Goal: Check status: Check status

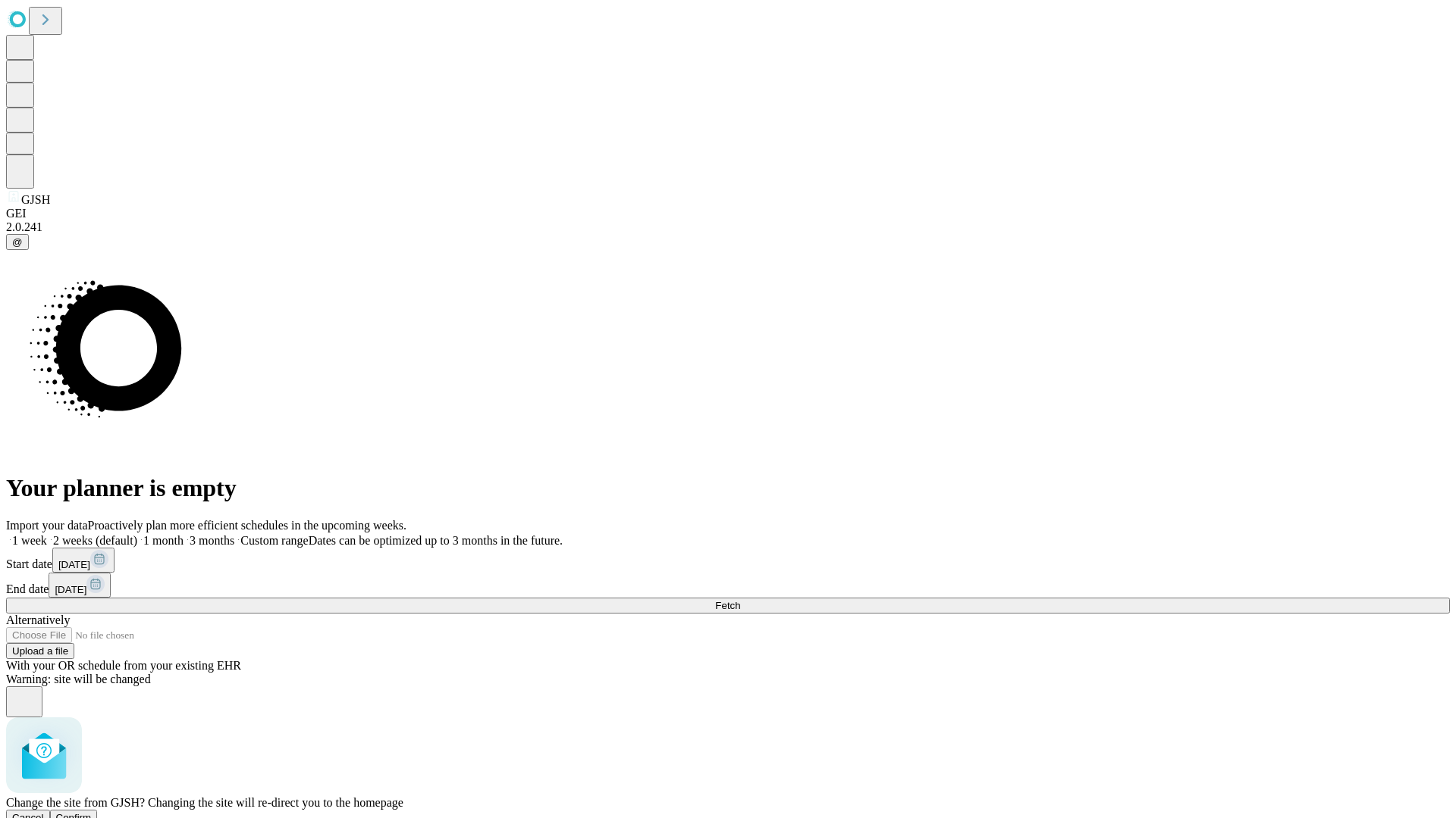
click at [91, 812] on span "Confirm" at bounding box center [74, 818] width 36 height 11
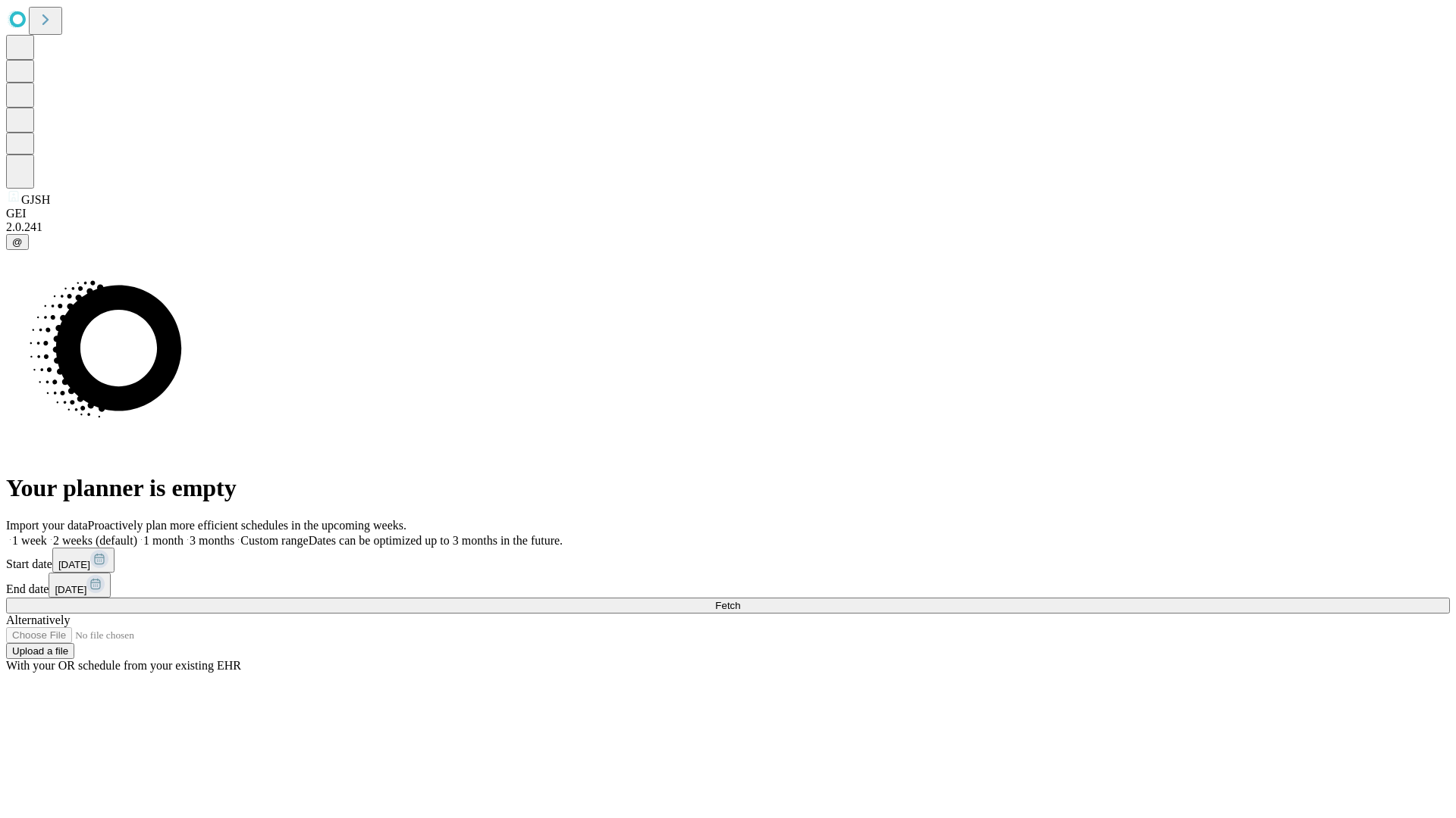
click at [138, 534] on label "2 weeks (default)" at bounding box center [92, 540] width 90 height 13
click at [740, 601] on span "Fetch" at bounding box center [727, 606] width 25 height 11
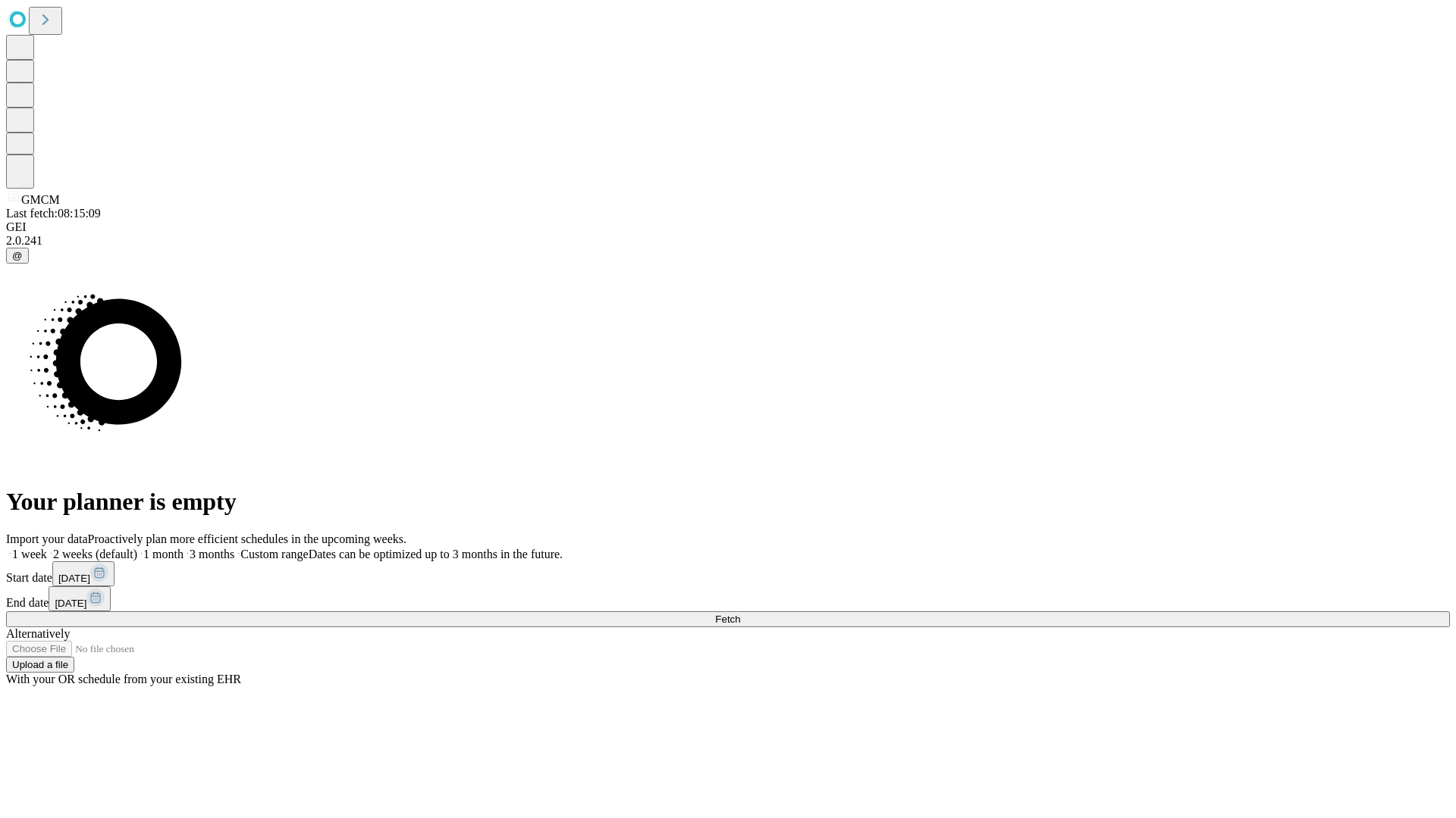
click at [138, 548] on label "2 weeks (default)" at bounding box center [92, 554] width 90 height 13
click at [740, 614] on span "Fetch" at bounding box center [727, 619] width 25 height 11
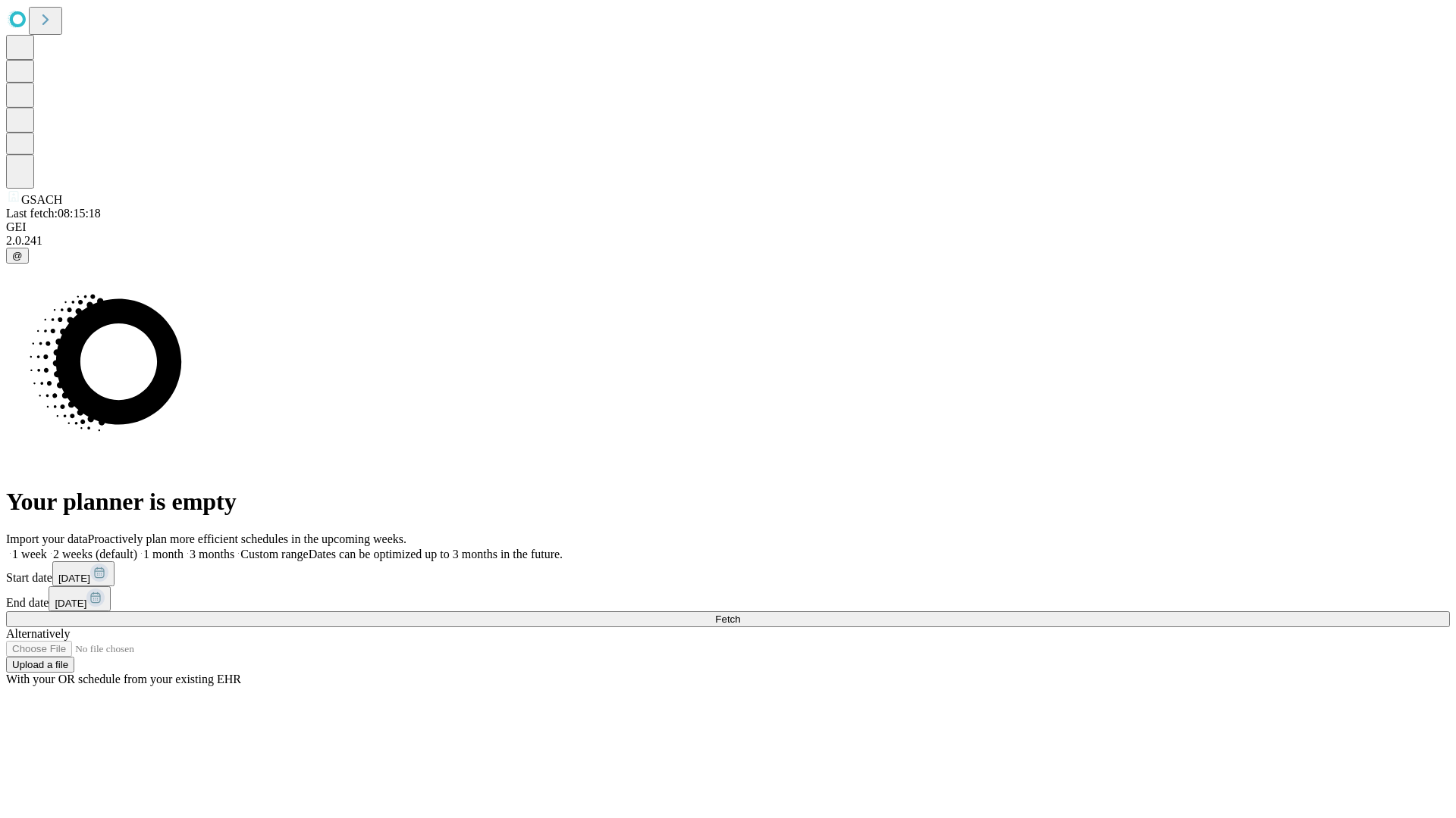
click at [740, 614] on span "Fetch" at bounding box center [727, 619] width 25 height 11
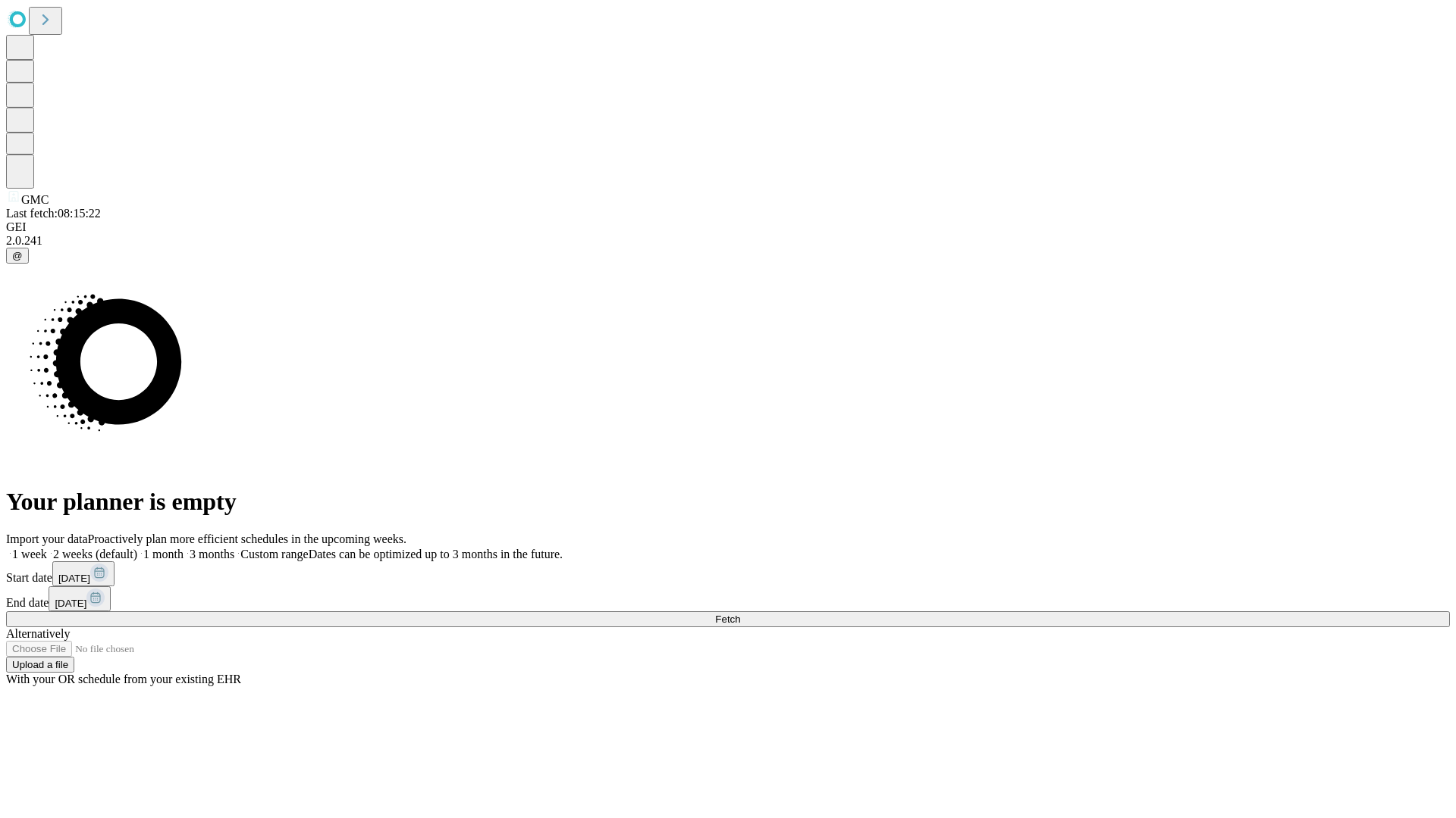
click at [740, 614] on span "Fetch" at bounding box center [727, 619] width 25 height 11
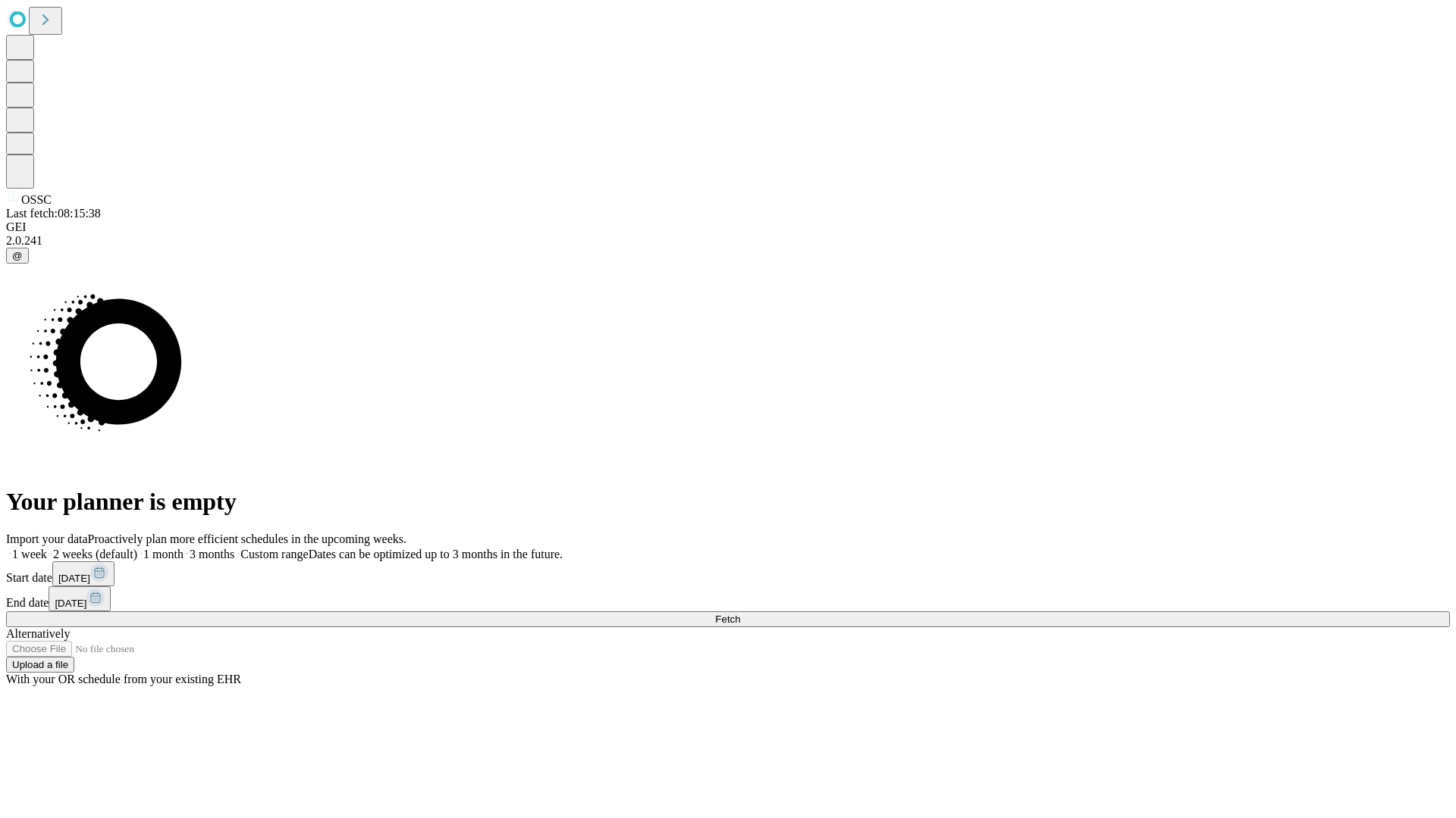
click at [138, 548] on label "2 weeks (default)" at bounding box center [92, 554] width 90 height 13
click at [740, 614] on span "Fetch" at bounding box center [727, 619] width 25 height 11
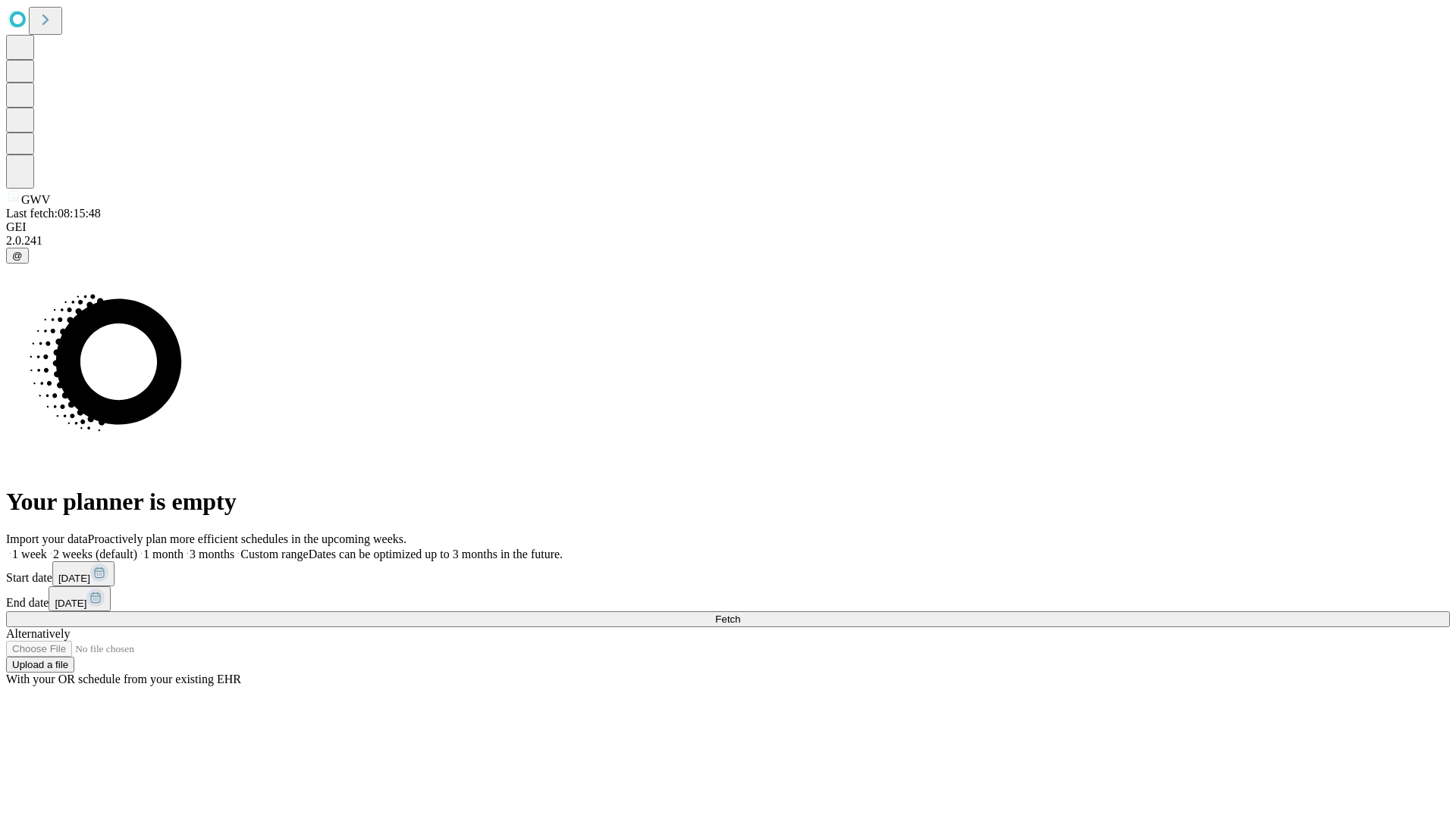
click at [138, 548] on label "2 weeks (default)" at bounding box center [92, 554] width 90 height 13
click at [740, 614] on span "Fetch" at bounding box center [727, 619] width 25 height 11
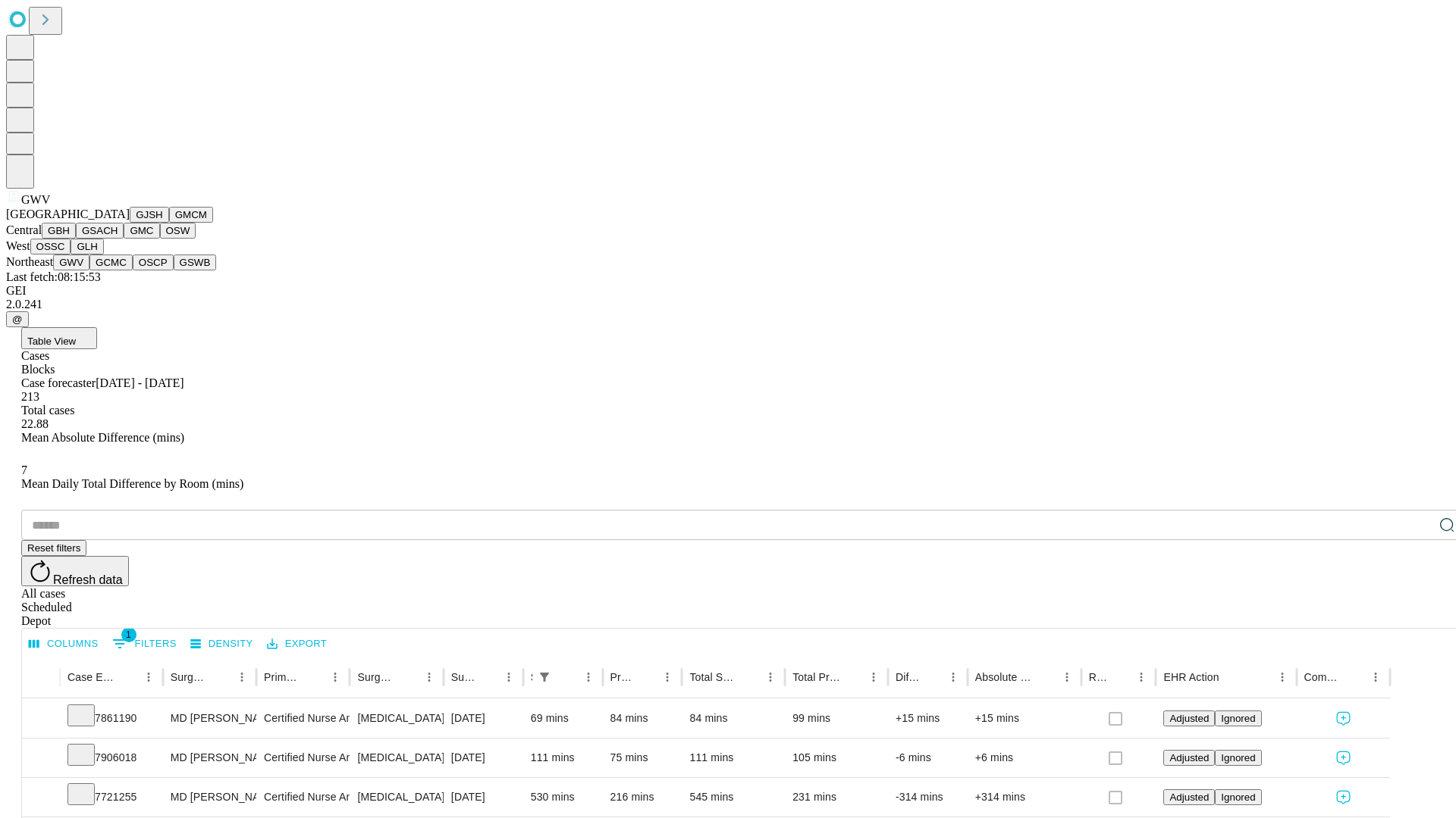
click at [118, 270] on button "GCMC" at bounding box center [111, 262] width 43 height 16
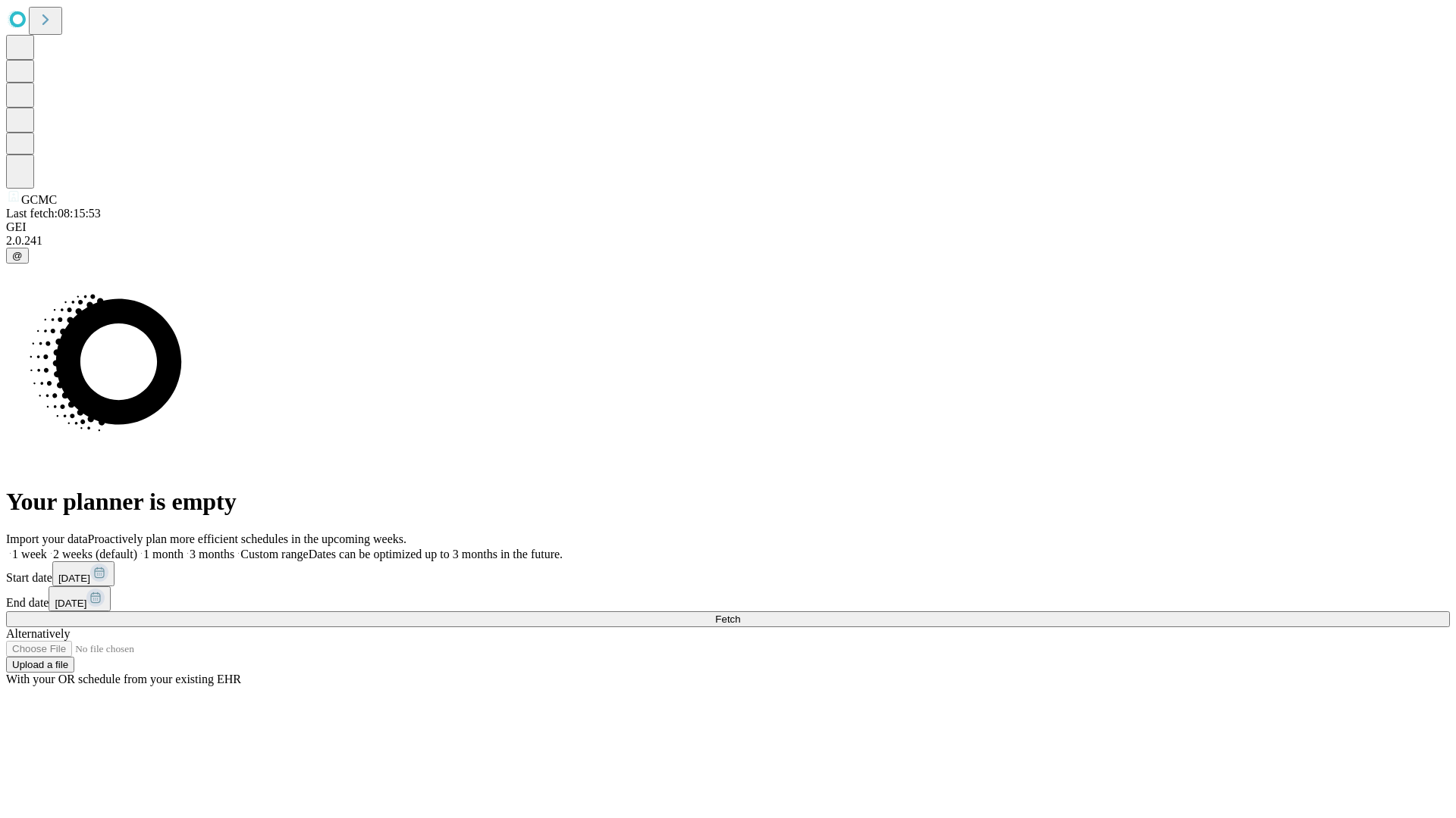
click at [138, 548] on label "2 weeks (default)" at bounding box center [92, 554] width 90 height 13
click at [740, 614] on span "Fetch" at bounding box center [727, 619] width 25 height 11
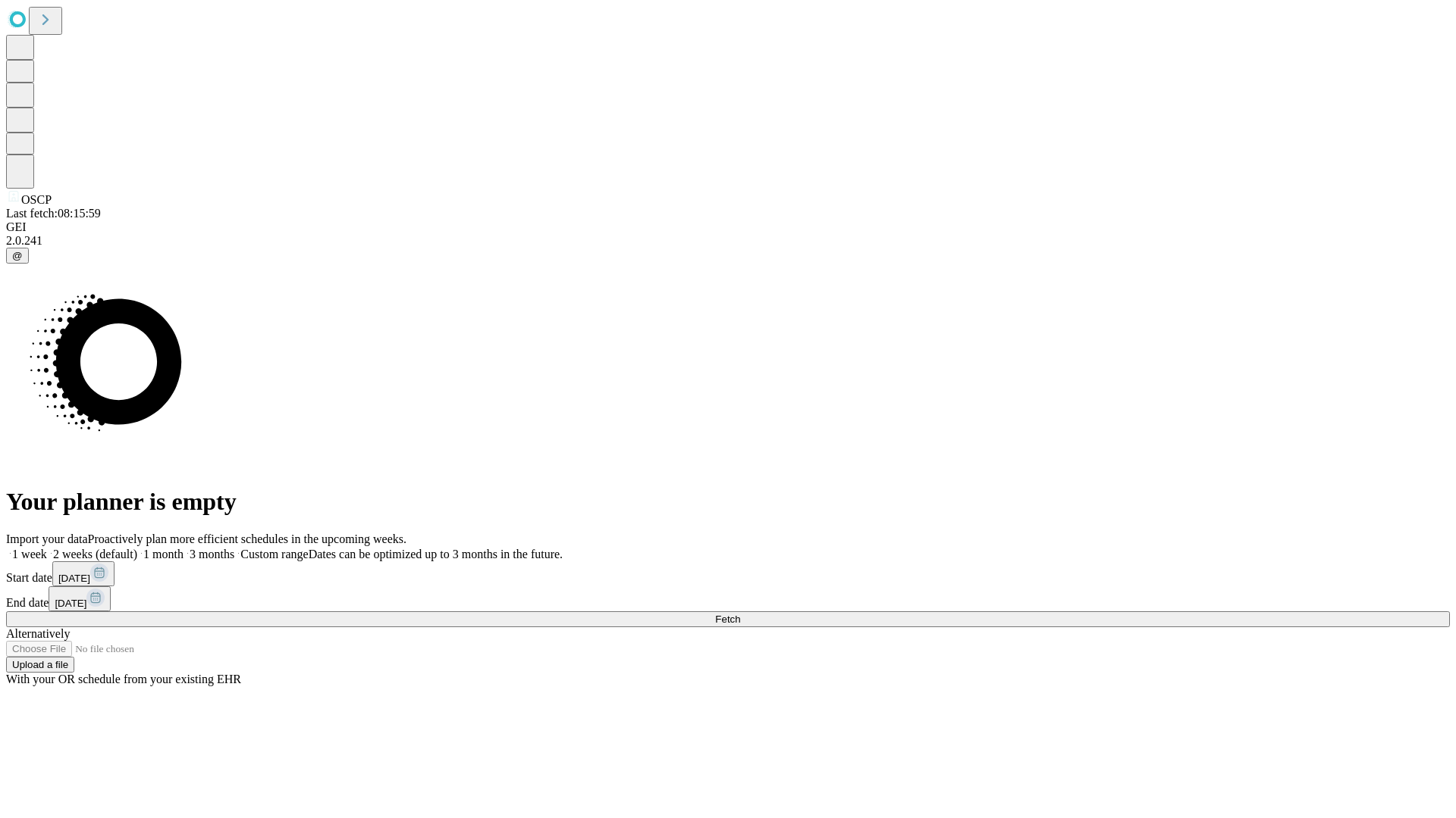
click at [740, 614] on span "Fetch" at bounding box center [727, 619] width 25 height 11
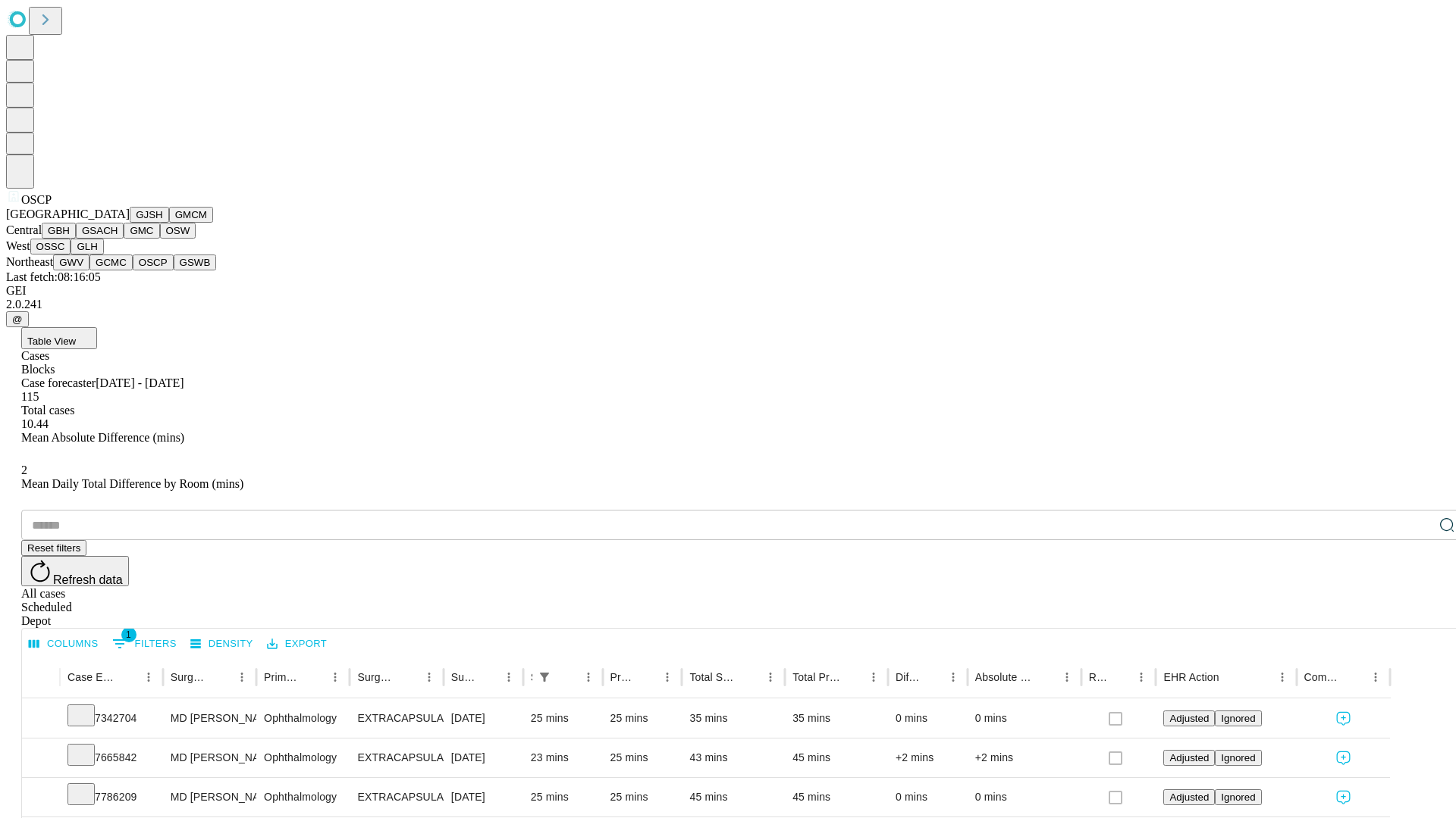
click at [173, 270] on button "GSWB" at bounding box center [195, 262] width 43 height 16
